Goal: Transaction & Acquisition: Register for event/course

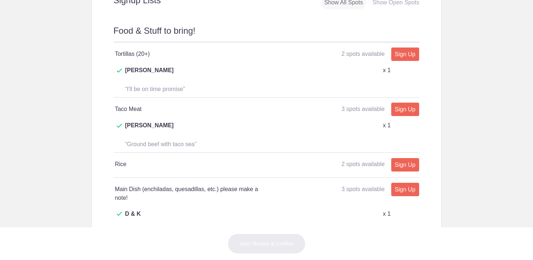
scroll to position [324, 0]
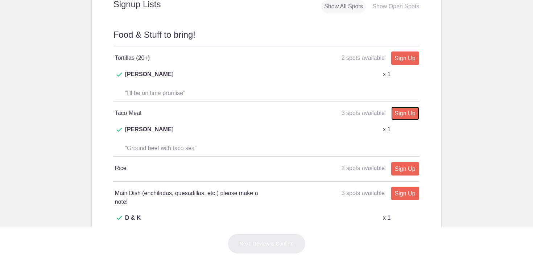
click at [397, 107] on link "Sign Up" at bounding box center [406, 113] width 28 height 13
type input "1"
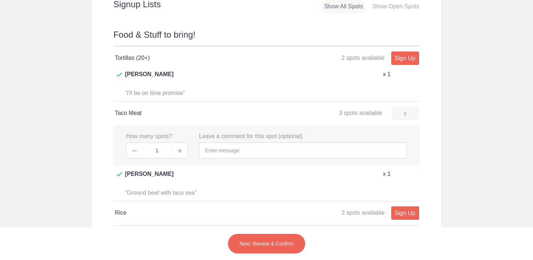
click at [264, 243] on button "Next: Review & Confirm" at bounding box center [267, 244] width 78 height 20
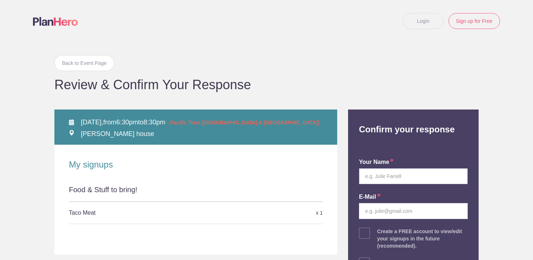
click at [382, 176] on input "text" at bounding box center [413, 176] width 109 height 16
type input "Ben + Cara"
click at [396, 98] on div "Back to Event Page Back to Event Page Review & Confirm Your Response [DATE], fr…" at bounding box center [266, 208] width 435 height 332
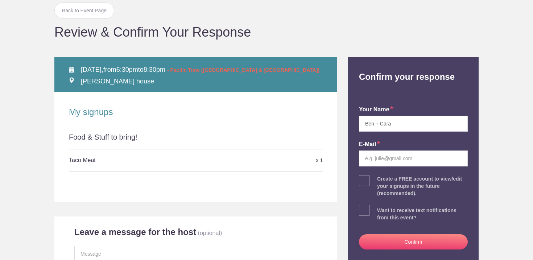
scroll to position [54, 0]
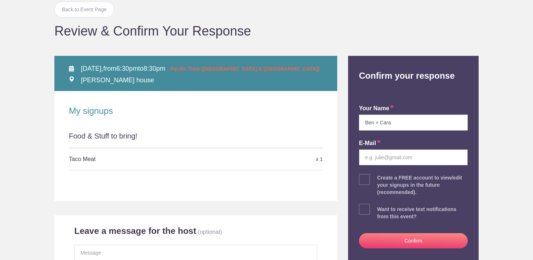
click at [390, 161] on input "email" at bounding box center [413, 158] width 109 height 16
type input "[EMAIL_ADDRESS][DOMAIN_NAME]"
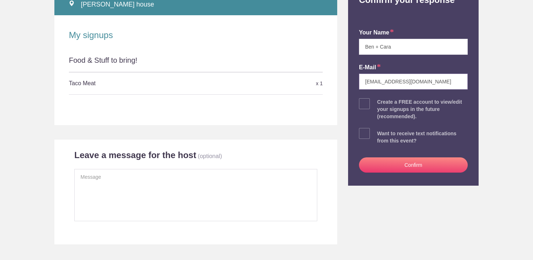
scroll to position [143, 0]
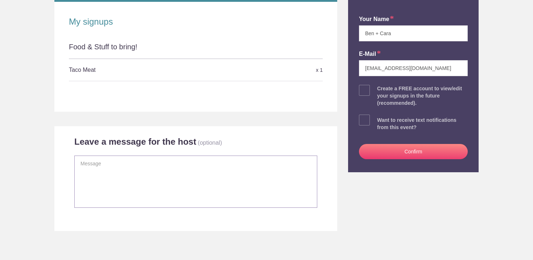
click at [189, 171] on textarea at bounding box center [195, 182] width 243 height 52
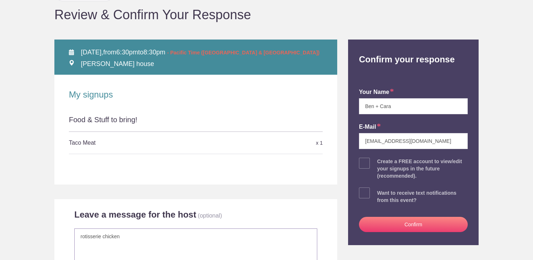
scroll to position [70, 0]
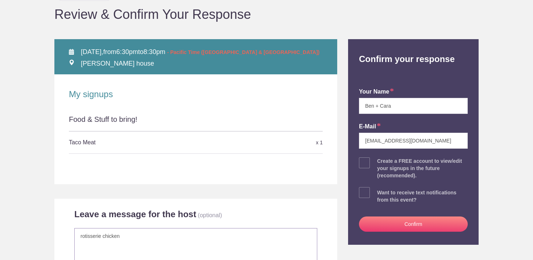
type textarea "rotisserie chicken"
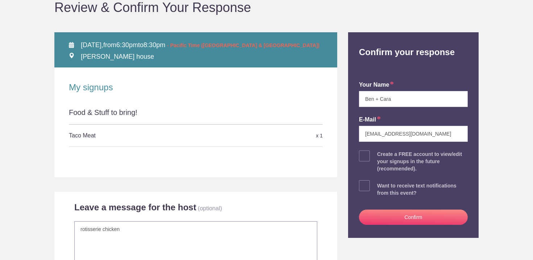
scroll to position [78, 0]
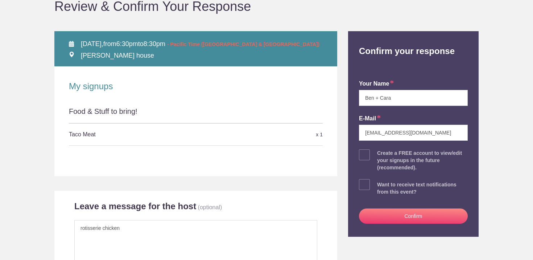
click at [398, 219] on button "Confirm" at bounding box center [413, 216] width 109 height 15
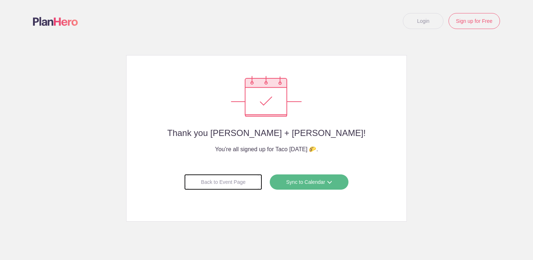
click at [237, 181] on div "Back to Event Page" at bounding box center [223, 182] width 78 height 16
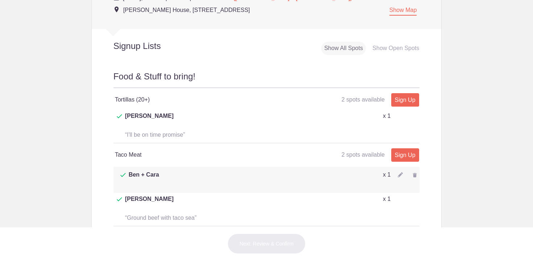
scroll to position [283, 0]
click at [399, 172] on img at bounding box center [400, 174] width 5 height 5
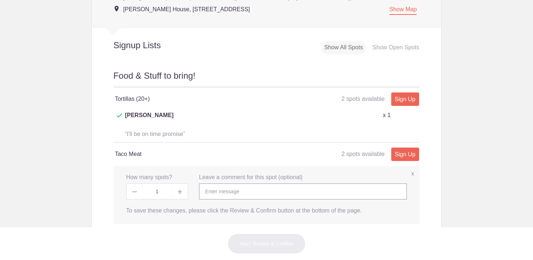
click at [303, 184] on input "text" at bounding box center [303, 192] width 208 height 16
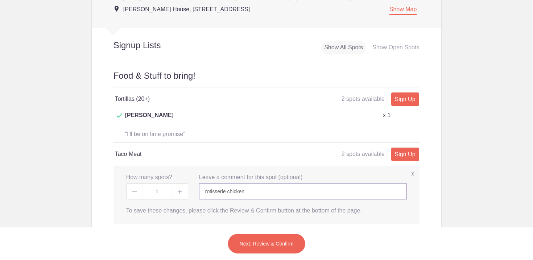
type input "rotisserie chicken"
click at [256, 239] on button "Next: Review & Confirm" at bounding box center [267, 244] width 78 height 20
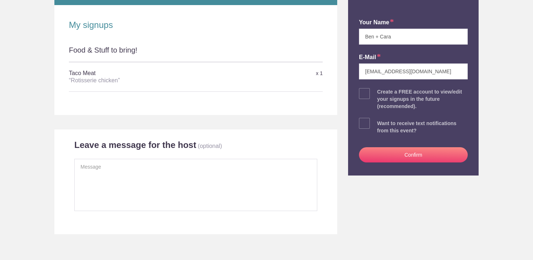
scroll to position [128, 0]
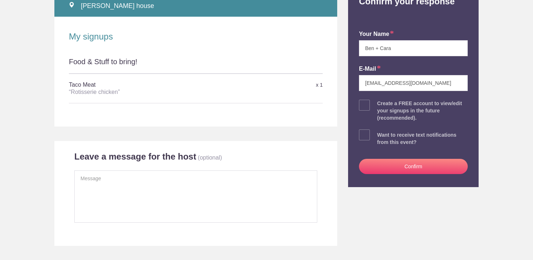
click at [393, 167] on button "Confirm" at bounding box center [413, 166] width 109 height 15
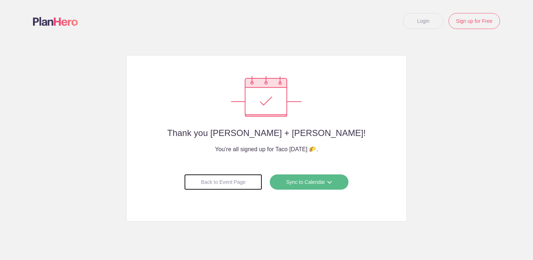
click at [249, 180] on div "Back to Event Page" at bounding box center [223, 182] width 78 height 16
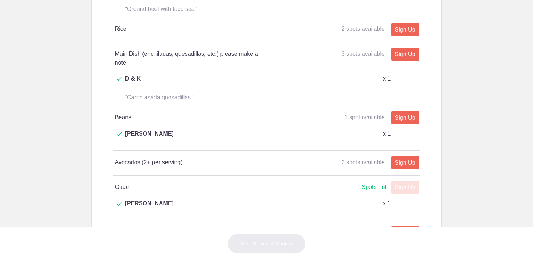
scroll to position [502, 0]
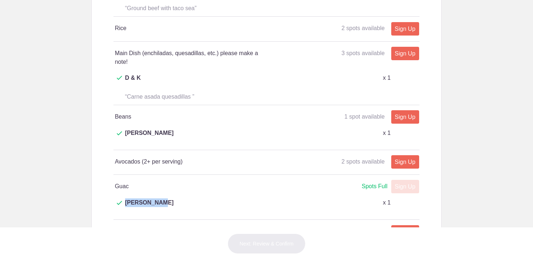
drag, startPoint x: 156, startPoint y: 158, endPoint x: 124, endPoint y: 158, distance: 31.6
click at [124, 199] on p "[PERSON_NAME]" at bounding box center [206, 207] width 184 height 17
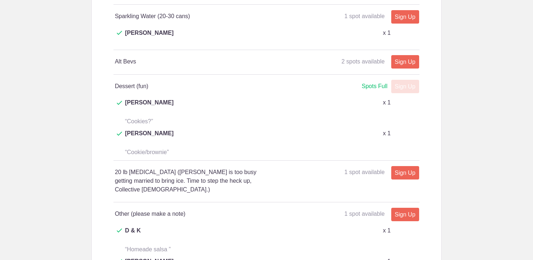
scroll to position [830, 0]
